Goal: Navigation & Orientation: Find specific page/section

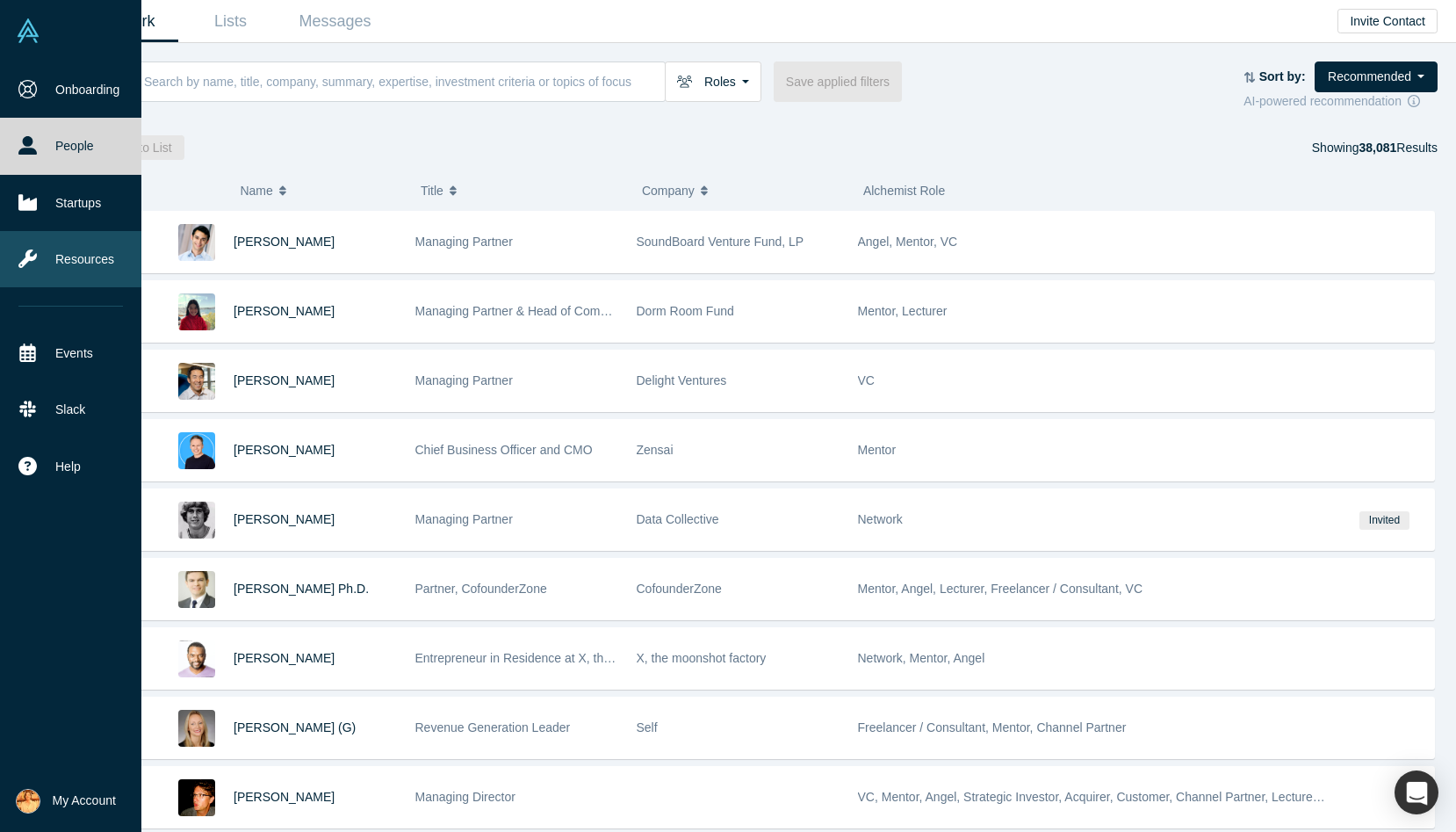
click at [45, 254] on link "Resources" at bounding box center [71, 259] width 141 height 56
